Goal: Check status: Check status

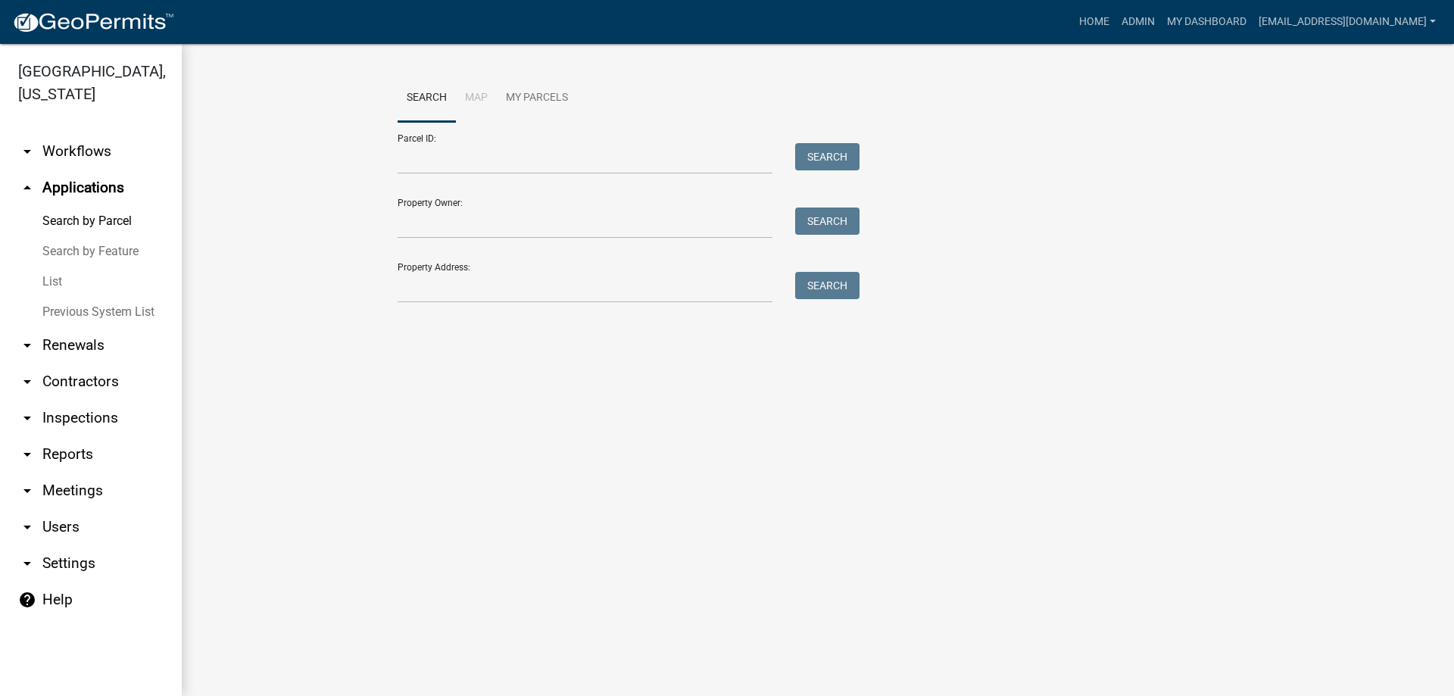
click at [66, 274] on link "List" at bounding box center [91, 282] width 182 height 30
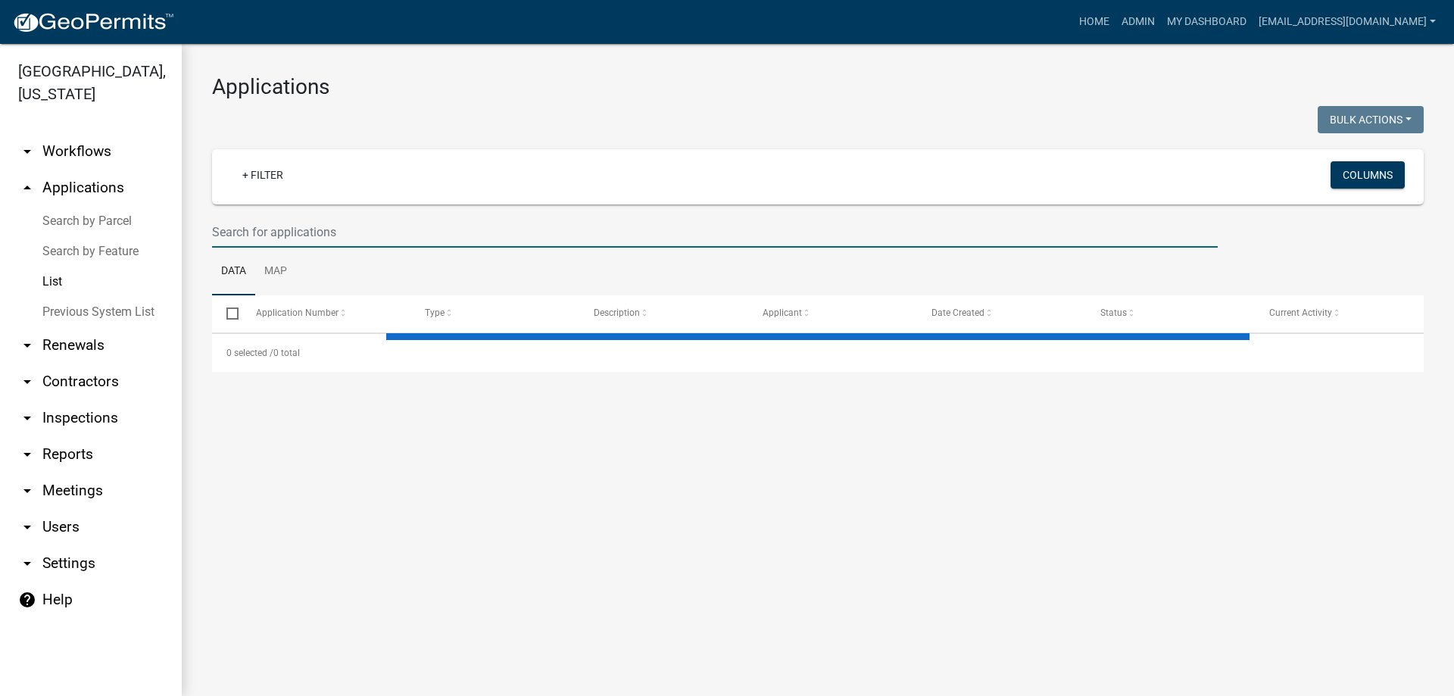
click at [357, 230] on input "text" at bounding box center [714, 232] width 1005 height 31
type input "1"
select select "3: 100"
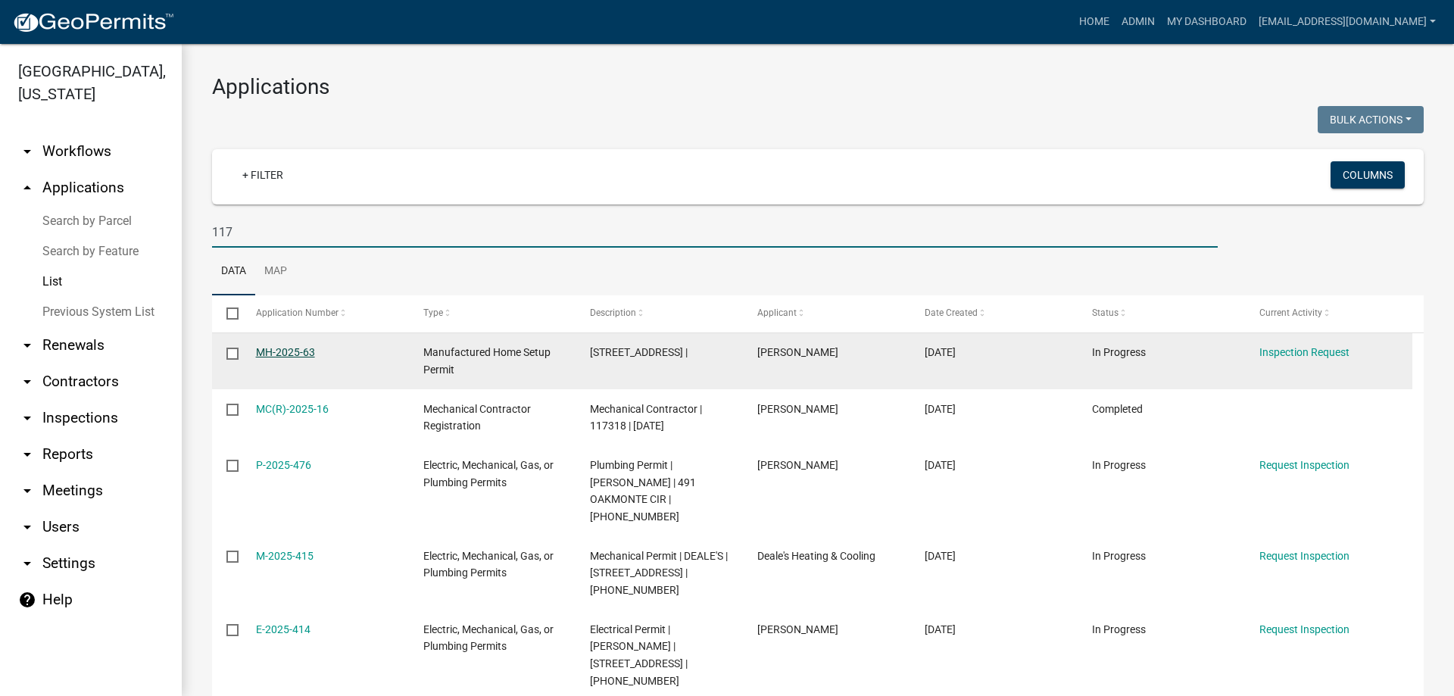
type input "117"
click at [295, 348] on link "MH-2025-63" at bounding box center [285, 352] width 59 height 12
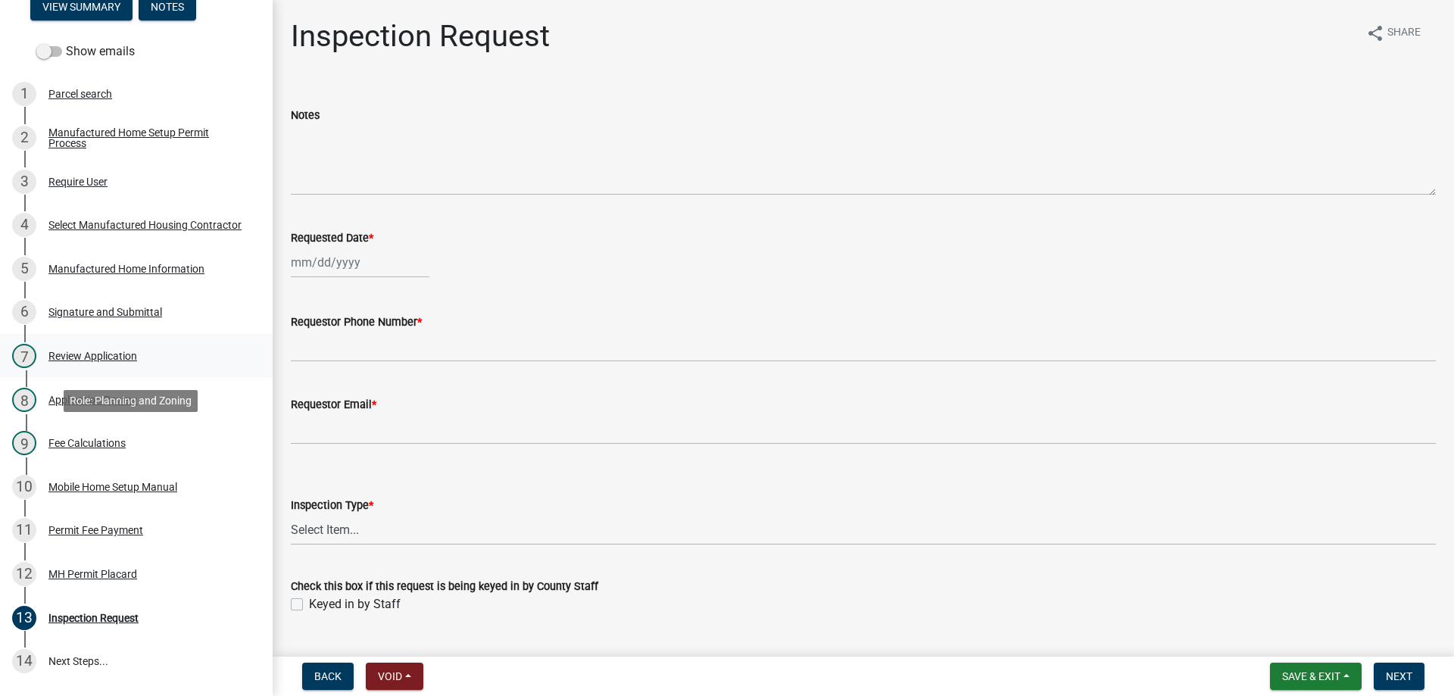
scroll to position [227, 0]
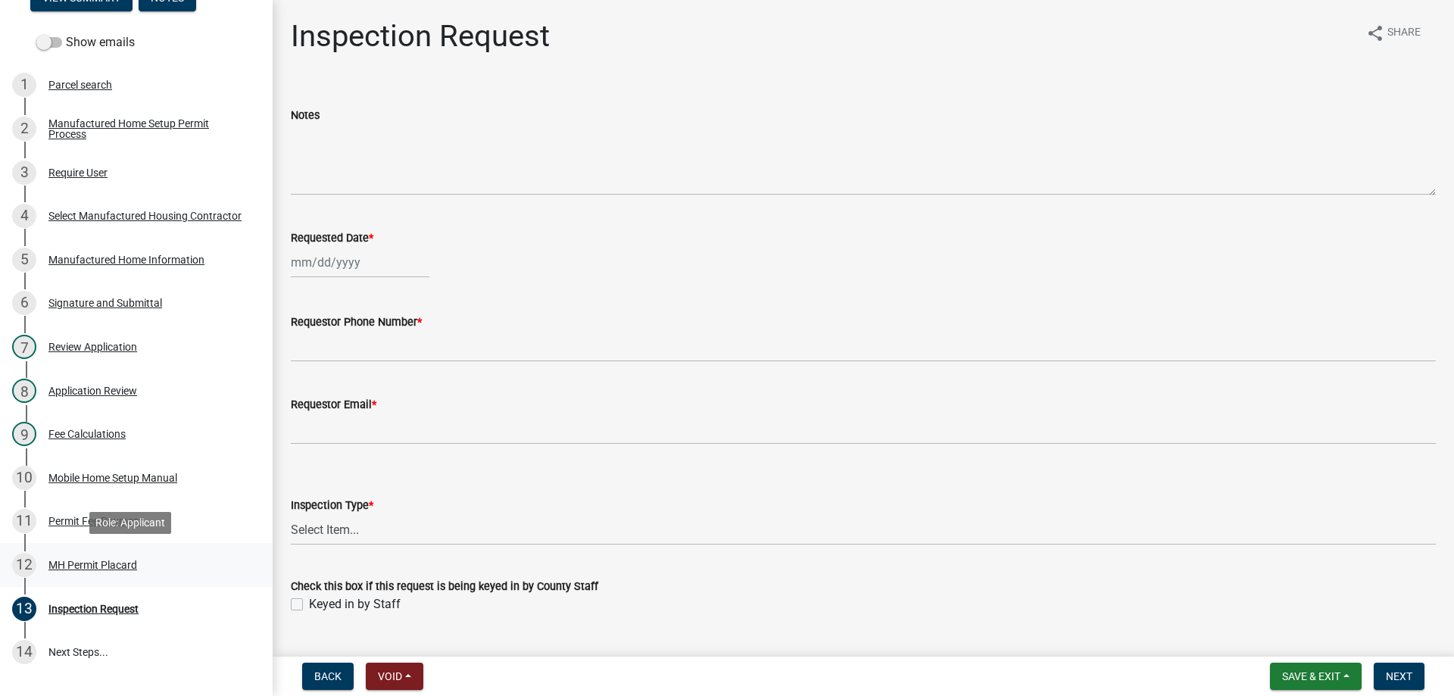
click at [106, 561] on div "MH Permit Placard" at bounding box center [92, 565] width 89 height 11
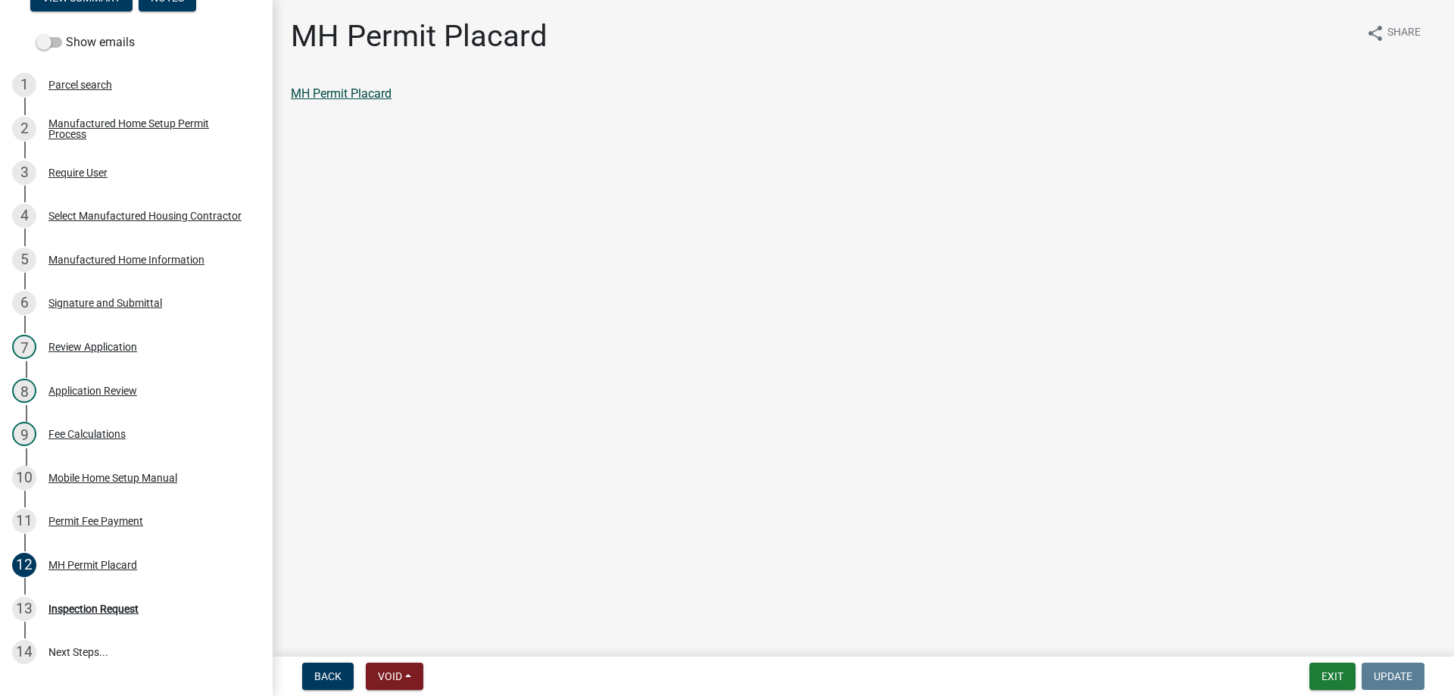
click at [370, 89] on link "MH Permit Placard" at bounding box center [341, 93] width 101 height 14
click at [126, 520] on div "Permit Fee Payment" at bounding box center [95, 521] width 95 height 11
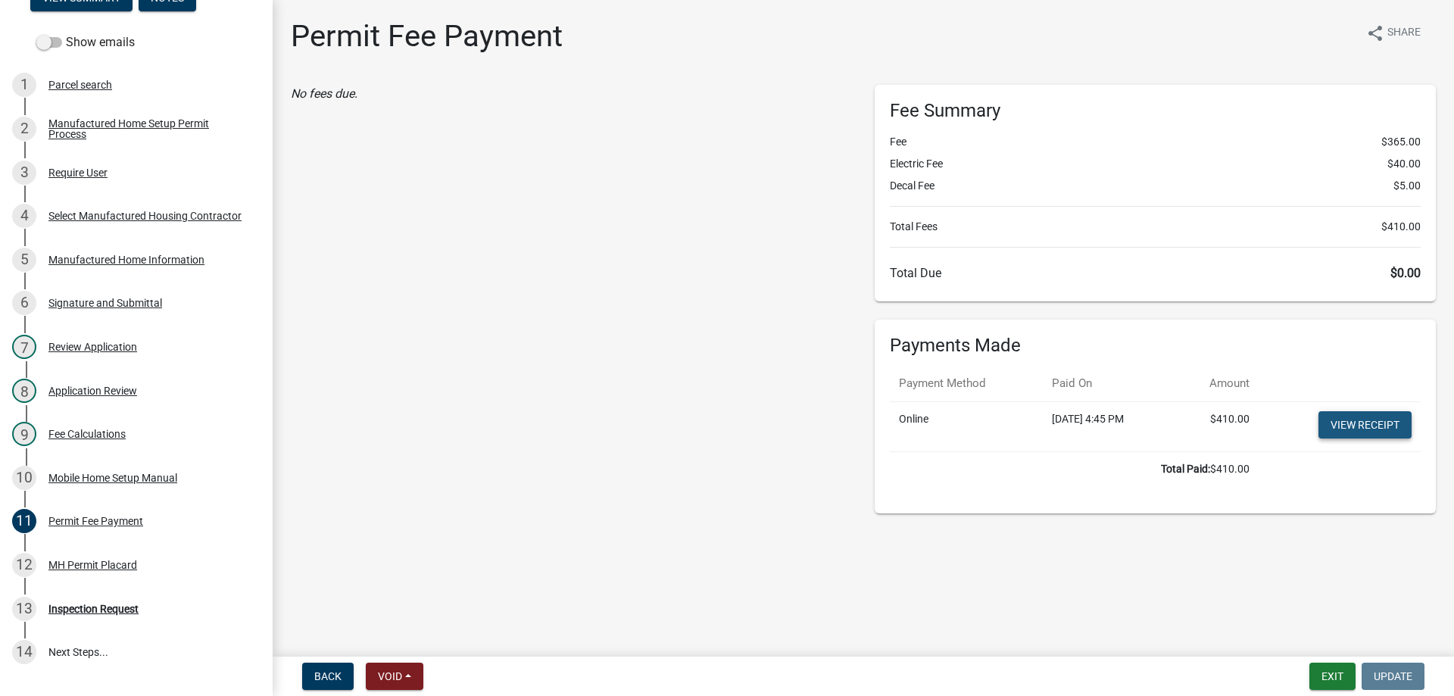
click at [1367, 425] on link "View receipt" at bounding box center [1364, 424] width 93 height 27
click at [1317, 676] on button "Exit" at bounding box center [1332, 675] width 46 height 27
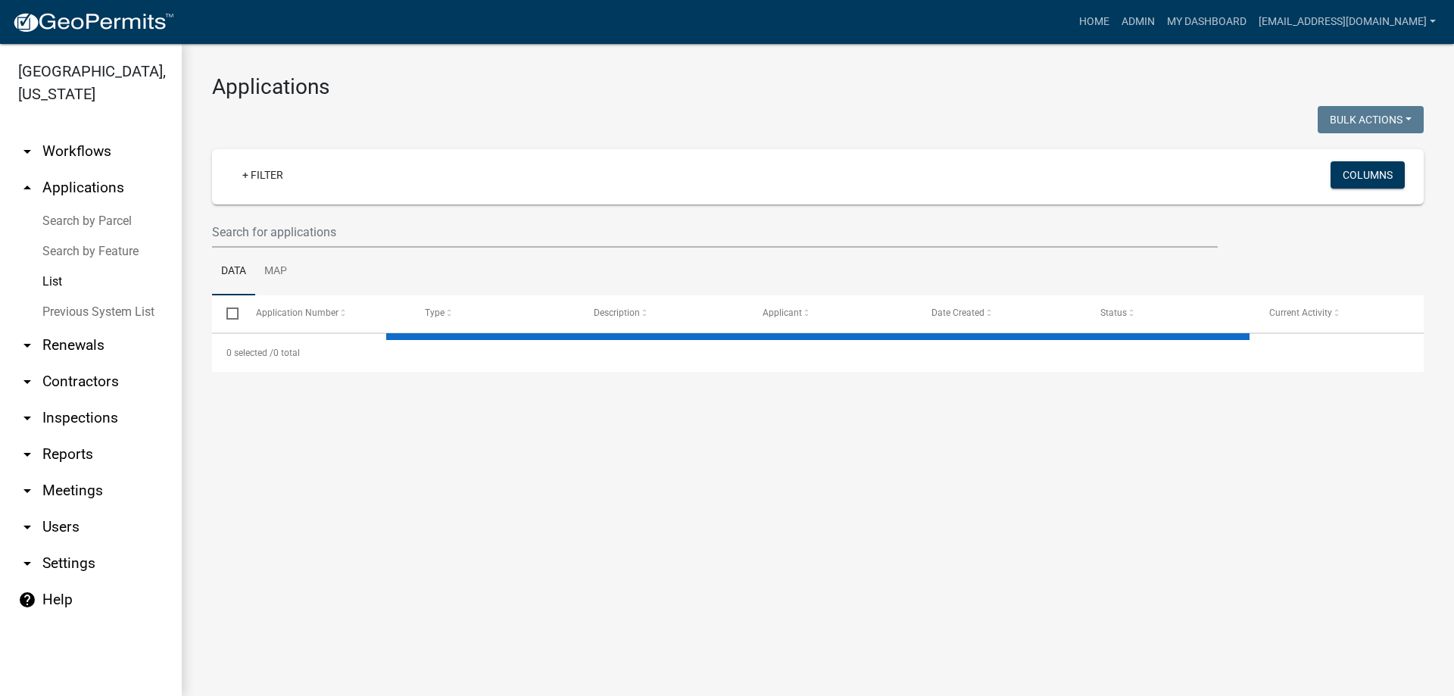
select select "3: 100"
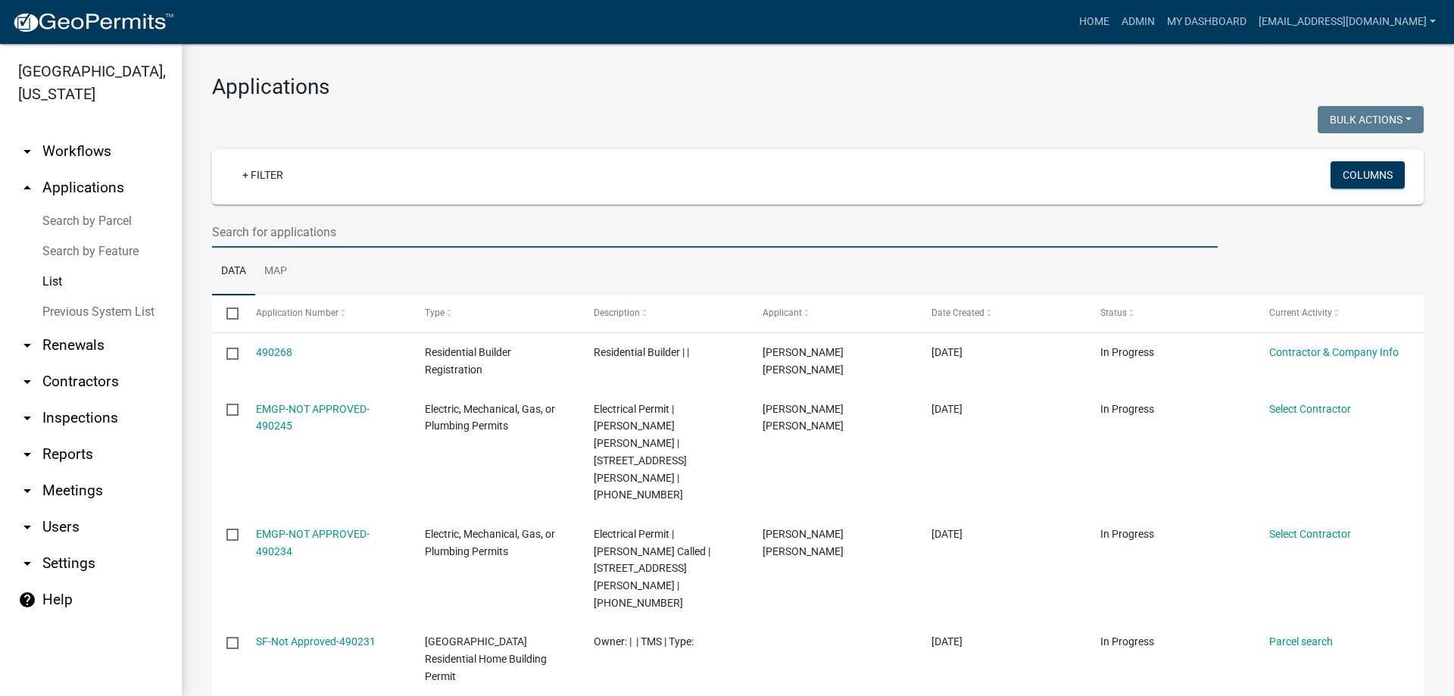
click at [432, 220] on input "text" at bounding box center [714, 232] width 1005 height 31
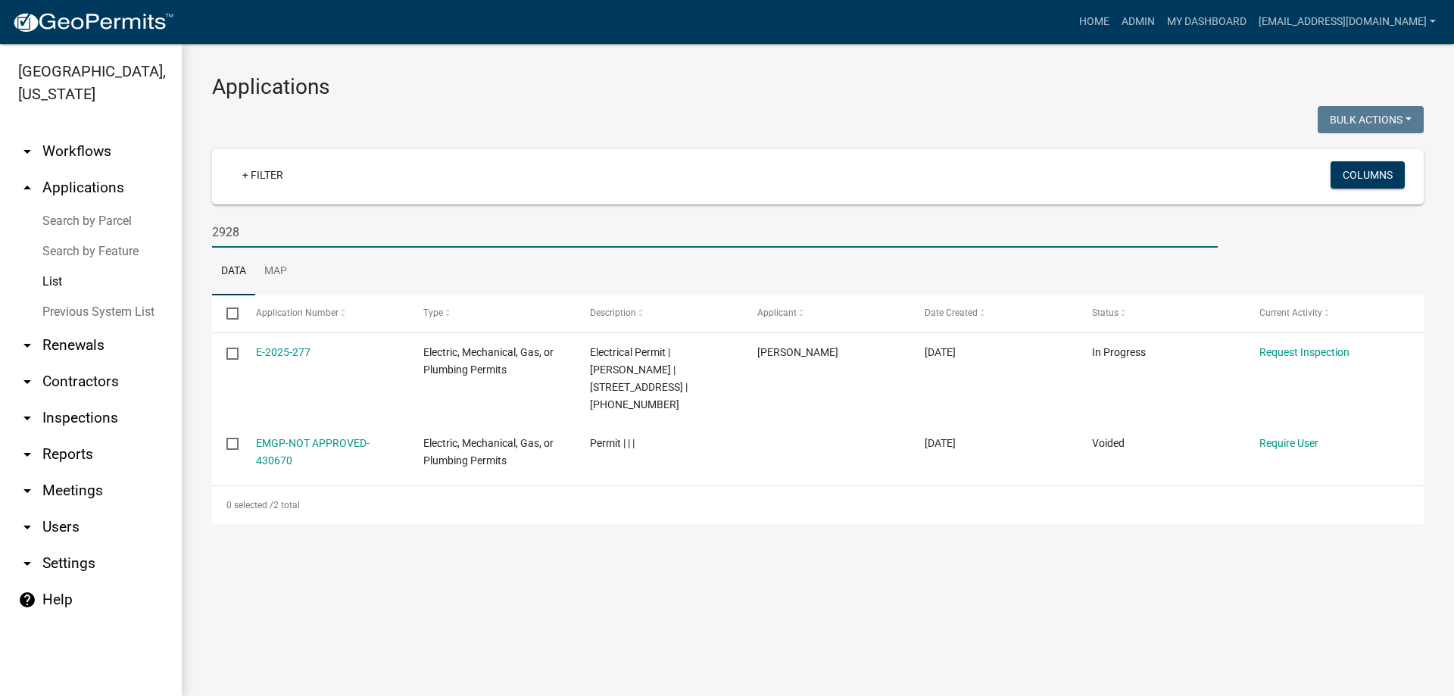
type input "2928"
